Goal: Task Accomplishment & Management: Complete application form

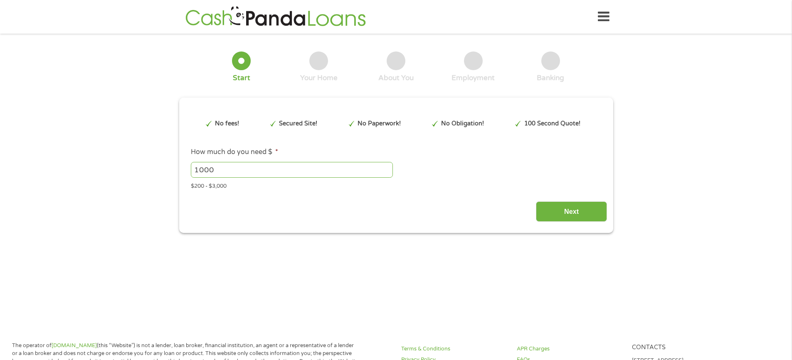
click at [350, 163] on input "1000" at bounding box center [292, 170] width 202 height 16
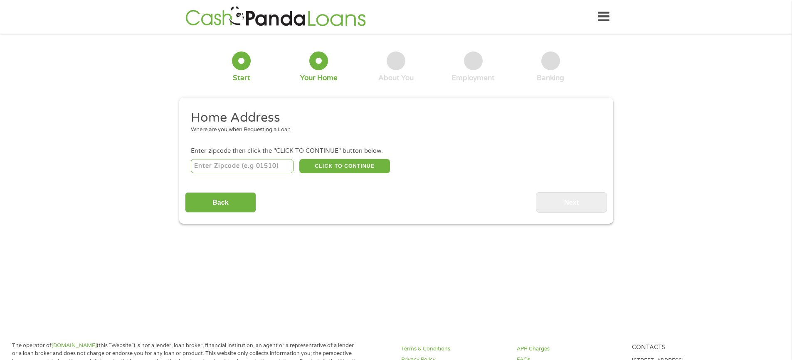
click at [249, 170] on input "number" at bounding box center [242, 166] width 103 height 14
type input "08096"
click at [353, 165] on button "CLICK TO CONTINUE" at bounding box center [344, 166] width 91 height 14
type input "08096"
type input "West Deptford"
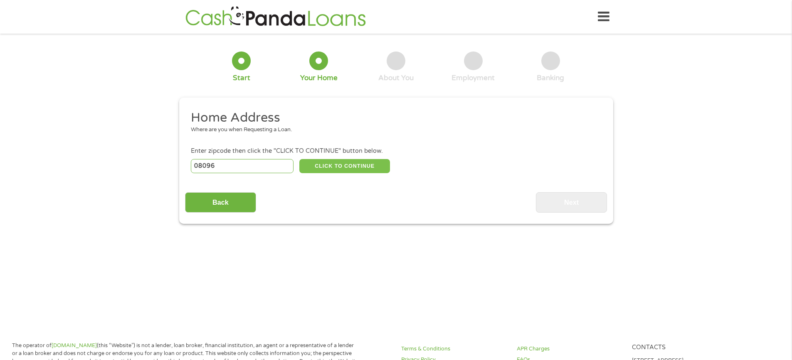
select select "[US_STATE]"
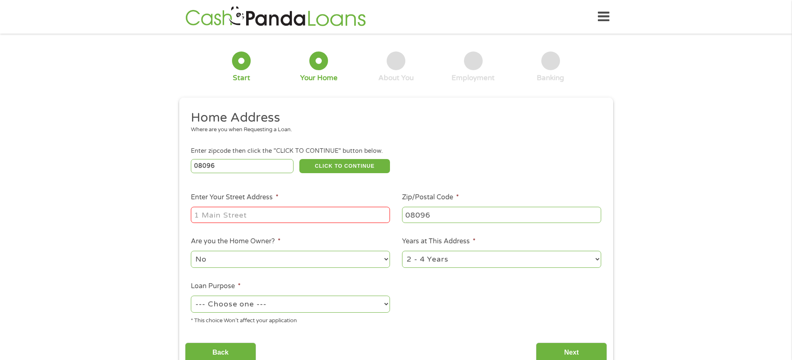
click at [258, 216] on input "Enter Your Street Address *" at bounding box center [290, 215] width 199 height 16
type input "[STREET_ADDRESS]"
click at [598, 258] on select "1 Year or less 1 - 2 Years 2 - 4 Years Over 4 Years" at bounding box center [501, 259] width 199 height 17
select select "60months"
click at [402, 251] on select "1 Year or less 1 - 2 Years 2 - 4 Years Over 4 Years" at bounding box center [501, 259] width 199 height 17
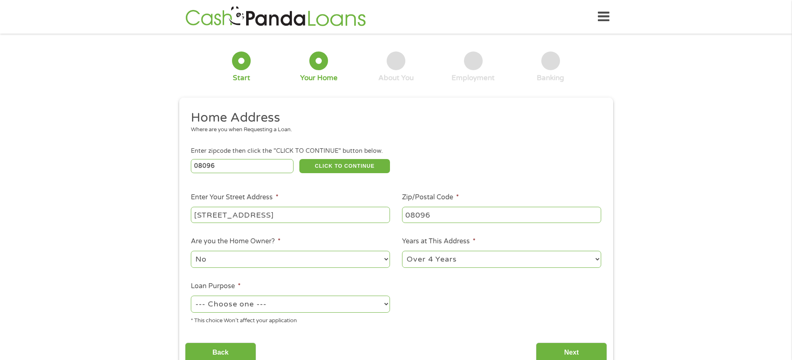
click at [388, 305] on select "--- Choose one --- Pay Bills Debt Consolidation Home Improvement Major Purchase…" at bounding box center [290, 304] width 199 height 17
select select "medicalexpenses"
click at [191, 296] on select "--- Choose one --- Pay Bills Debt Consolidation Home Improvement Major Purchase…" at bounding box center [290, 304] width 199 height 17
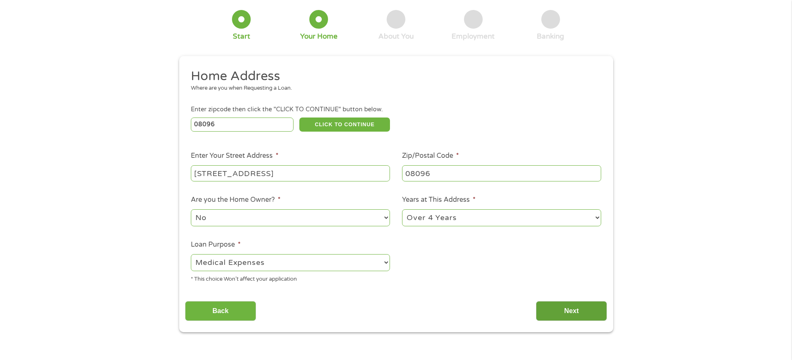
click at [570, 308] on input "Next" at bounding box center [571, 311] width 71 height 20
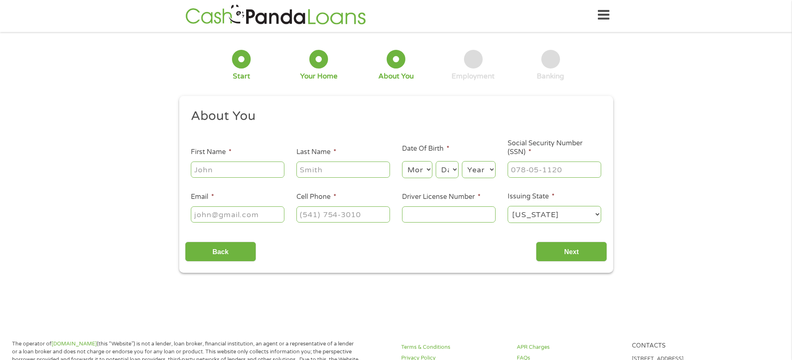
scroll to position [0, 0]
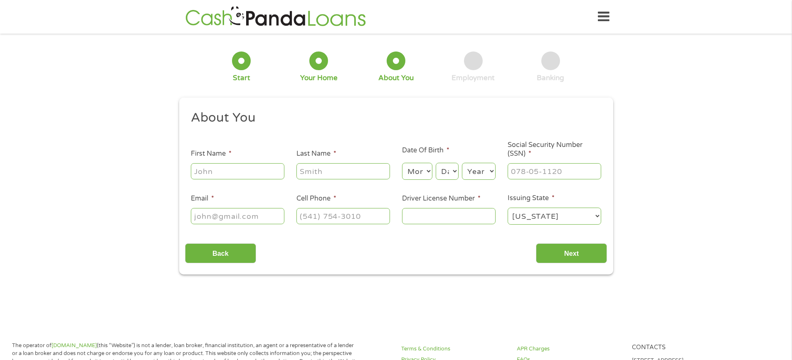
click at [244, 175] on input "First Name *" at bounding box center [237, 171] width 93 height 16
type input "Joy"
type input "[PERSON_NAME]"
click at [419, 174] on select "Month 1 2 3 4 5 6 7 8 9 10 11 12" at bounding box center [417, 171] width 30 height 17
select select "5"
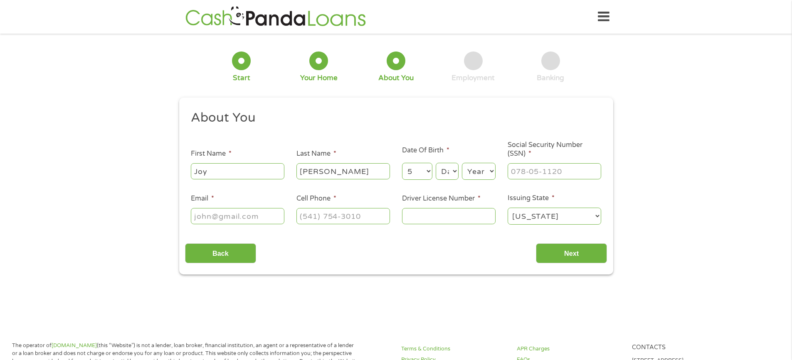
click at [402, 163] on select "Month 1 2 3 4 5 6 7 8 9 10 11 12" at bounding box center [417, 171] width 30 height 17
click at [453, 171] on select "Day 1 2 3 4 5 6 7 8 9 10 11 12 13 14 15 16 17 18 19 20 21 22 23 24 25 26 27 28 …" at bounding box center [446, 171] width 22 height 17
select select "30"
click at [435, 163] on select "Day 1 2 3 4 5 6 7 8 9 10 11 12 13 14 15 16 17 18 19 20 21 22 23 24 25 26 27 28 …" at bounding box center [446, 171] width 22 height 17
click at [475, 168] on select "Year [DATE] 2006 2005 2004 2003 2002 2001 2000 1999 1998 1997 1996 1995 1994 19…" at bounding box center [479, 171] width 34 height 17
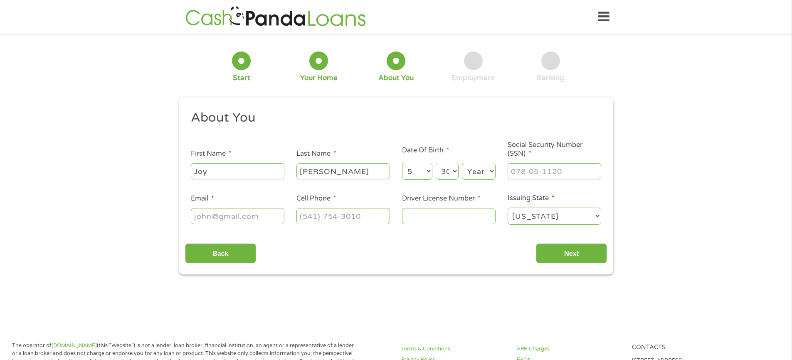
select select "1973"
click at [462, 163] on select "Year [DATE] 2006 2005 2004 2003 2002 2001 2000 1999 1998 1997 1996 1995 1994 19…" at bounding box center [479, 171] width 34 height 17
click at [514, 171] on input "___-__-____" at bounding box center [553, 171] width 93 height 16
type input "148-64-9884"
click at [214, 216] on input "Email *" at bounding box center [237, 216] width 93 height 16
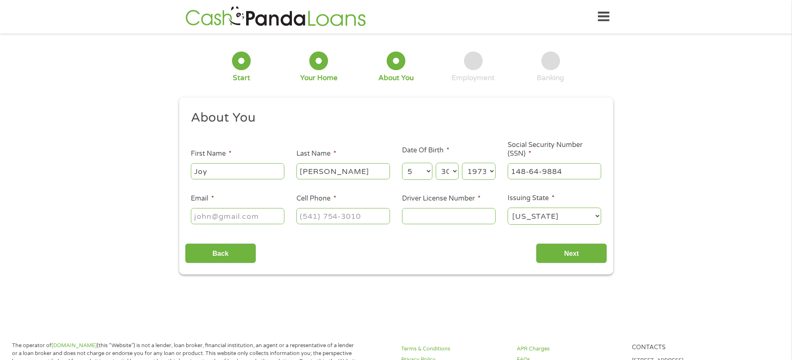
type input "k"
type input "[EMAIL_ADDRESS][DOMAIN_NAME]"
click at [308, 219] on input "(___) ___-____" at bounding box center [342, 216] width 93 height 16
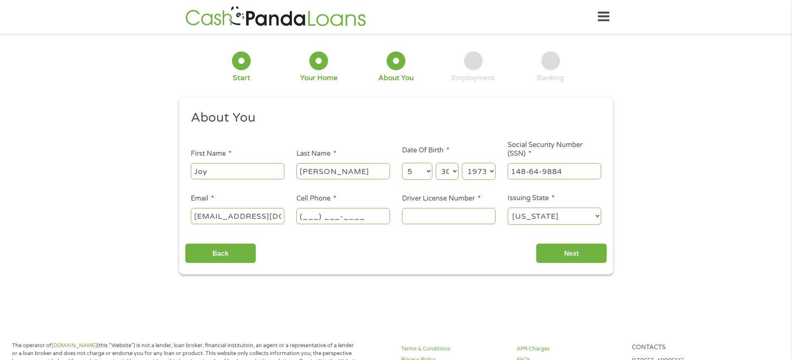
type input "6095197242"
select select "[US_STATE]"
type input "[PHONE_NUMBER]"
click at [411, 216] on input "Driver License Number *" at bounding box center [448, 216] width 93 height 16
type input "S57784137455732"
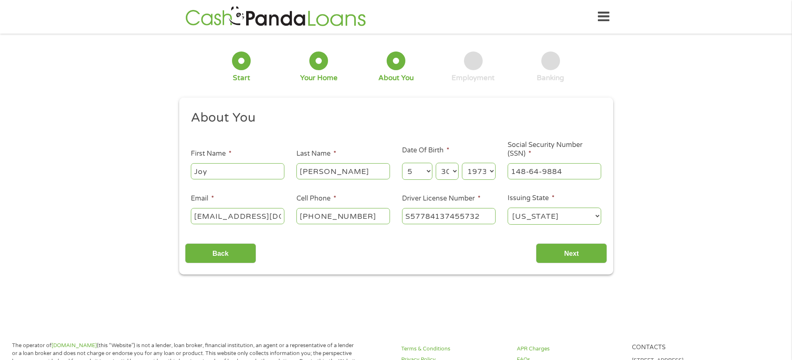
click at [594, 216] on select "[US_STATE] [US_STATE] [US_STATE] [US_STATE] [US_STATE] [US_STATE] [US_STATE] [U…" at bounding box center [553, 216] width 93 height 17
select select "[US_STATE]"
click at [507, 208] on select "[US_STATE] [US_STATE] [US_STATE] [US_STATE] [US_STATE] [US_STATE] [US_STATE] [U…" at bounding box center [553, 216] width 93 height 17
click at [582, 255] on input "Next" at bounding box center [571, 254] width 71 height 20
click at [565, 252] on input "Next" at bounding box center [571, 254] width 71 height 20
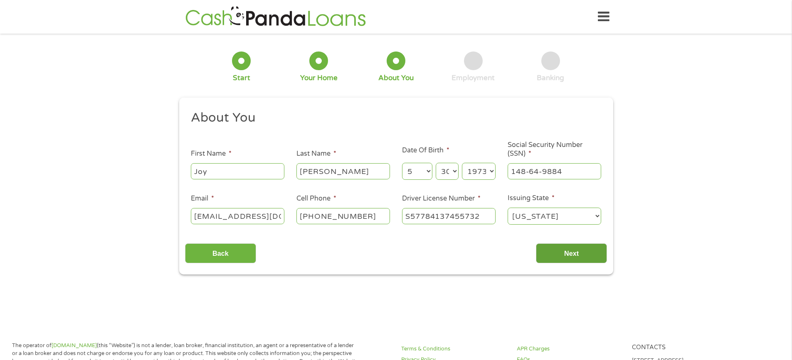
scroll to position [3, 3]
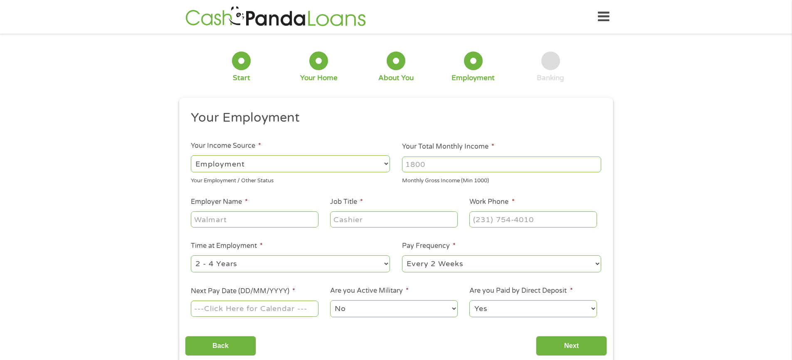
click at [386, 164] on select "--- Choose one --- Employment [DEMOGRAPHIC_DATA] Benefits" at bounding box center [290, 163] width 199 height 17
click at [191, 155] on select "--- Choose one --- Employment [DEMOGRAPHIC_DATA] Benefits" at bounding box center [290, 163] width 199 height 17
click at [477, 167] on input "Your Total Monthly Income *" at bounding box center [501, 165] width 199 height 16
type input "3500"
click at [244, 223] on input "Employer Name *" at bounding box center [254, 220] width 127 height 16
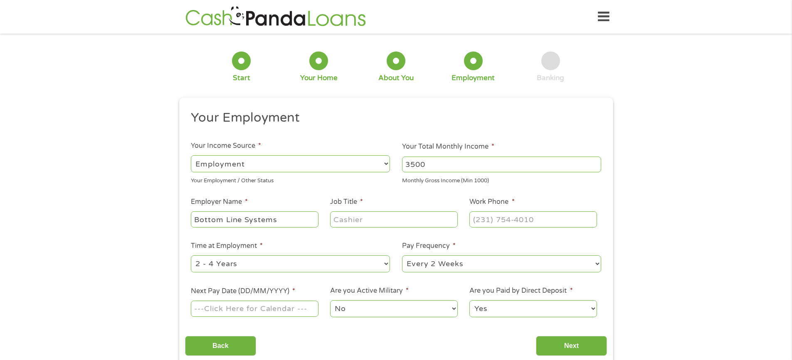
type input "Bottom Line Systems"
click at [374, 219] on input "Job Title *" at bounding box center [393, 220] width 127 height 16
type input "Medical Billing"
click at [485, 219] on input "(___) ___-____" at bounding box center [532, 220] width 127 height 16
type input "[PHONE_NUMBER]"
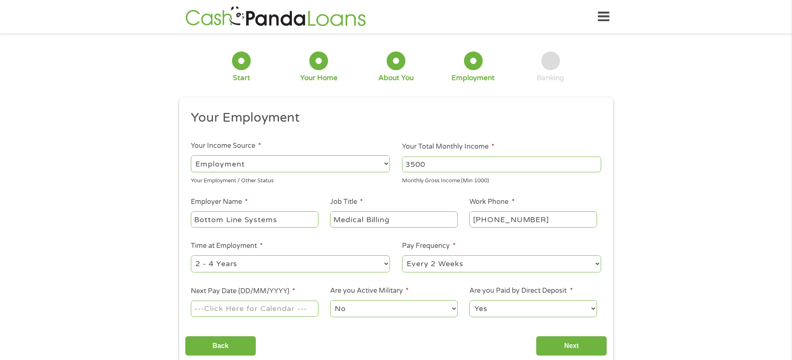
click at [480, 239] on ul "Your Employment Your Income Source * --- Choose one --- Employment [DEMOGRAPHIC…" at bounding box center [396, 217] width 422 height 215
click at [312, 311] on input "Next Pay Date (DD/MM/YYYY) *" at bounding box center [254, 309] width 127 height 16
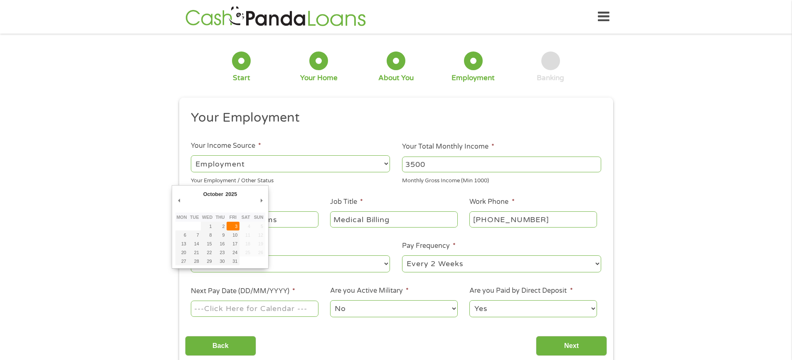
type input "[DATE]"
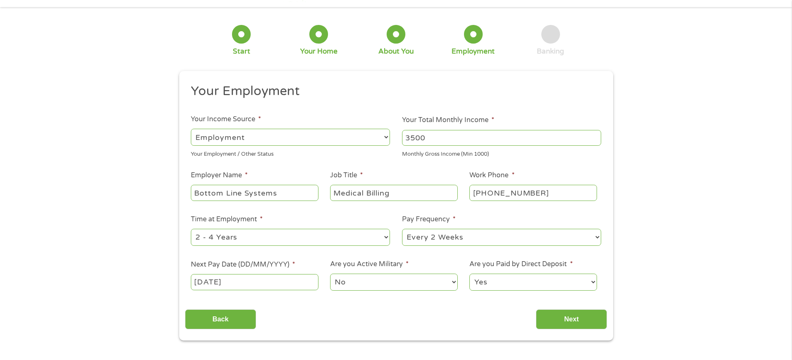
scroll to position [42, 0]
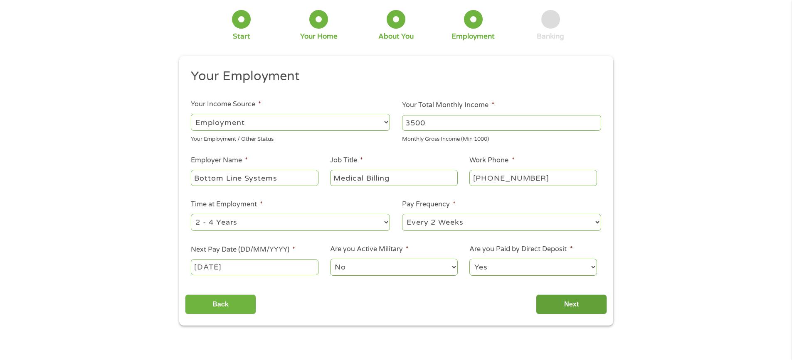
click at [566, 305] on input "Next" at bounding box center [571, 305] width 71 height 20
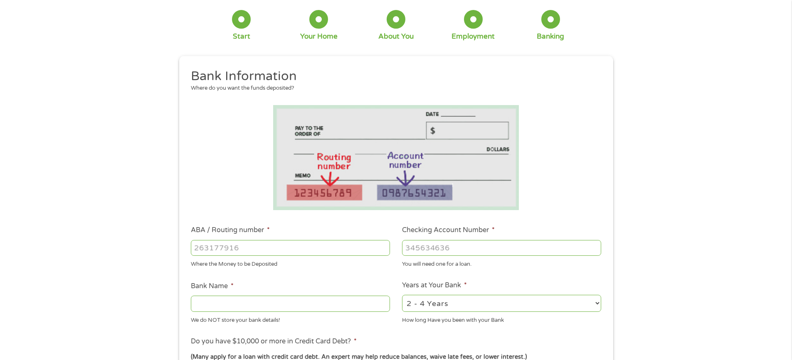
click at [292, 245] on input "ABA / Routing number *" at bounding box center [290, 248] width 199 height 16
type input "124303120"
type input "GREEN DOT BANK"
type input "124303120"
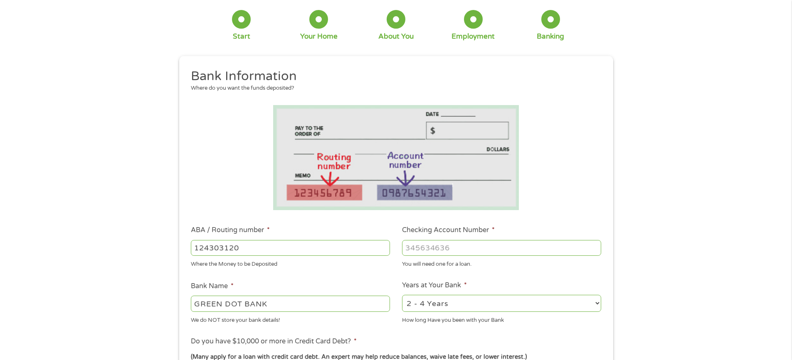
click at [440, 248] on input "Checking Account Number *" at bounding box center [501, 248] width 199 height 16
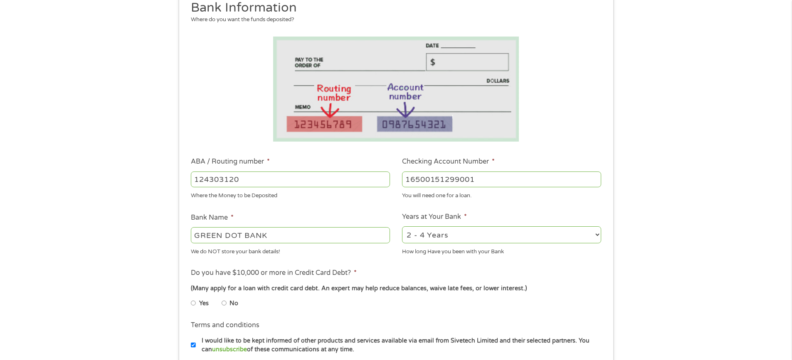
scroll to position [125, 0]
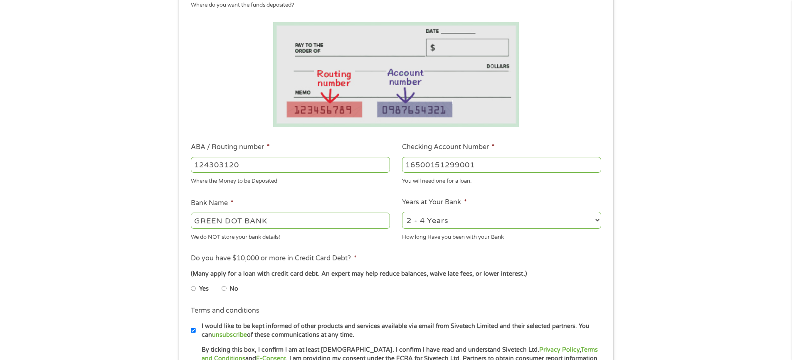
type input "16500151299001"
click at [225, 288] on input "No" at bounding box center [223, 288] width 5 height 13
radio input "true"
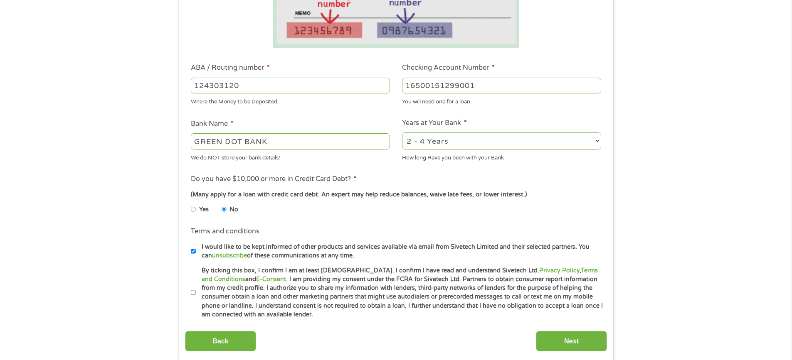
scroll to position [208, 0]
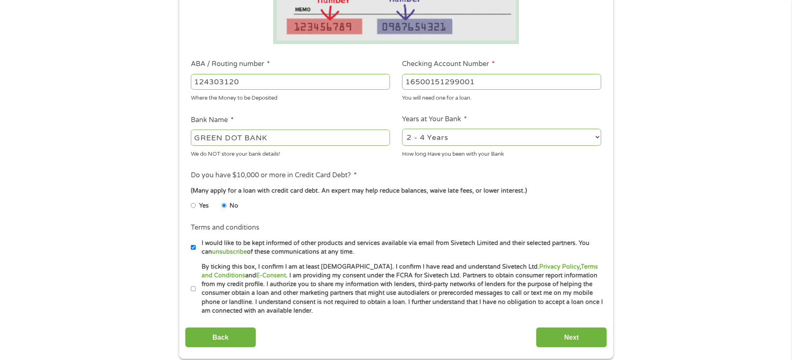
click at [192, 290] on input "By ticking this box, I confirm I am at least [DEMOGRAPHIC_DATA]. I confirm I ha…" at bounding box center [193, 289] width 5 height 13
checkbox input "true"
click at [576, 339] on input "Next" at bounding box center [571, 337] width 71 height 20
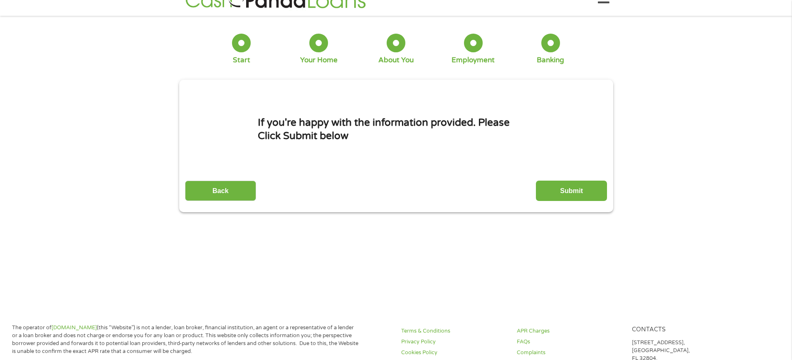
scroll to position [0, 0]
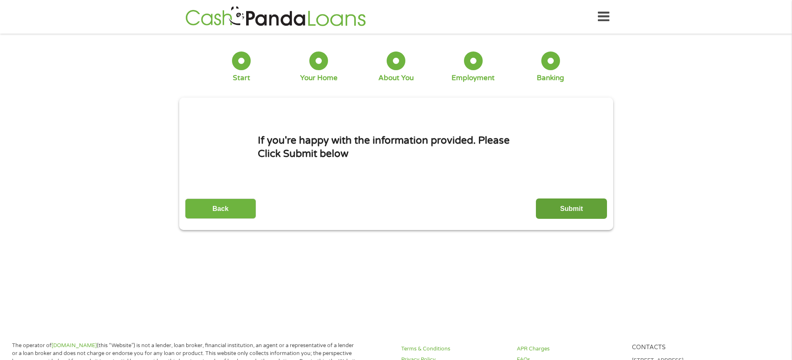
click at [575, 209] on input "Submit" at bounding box center [571, 209] width 71 height 20
